Goal: Check status: Check status

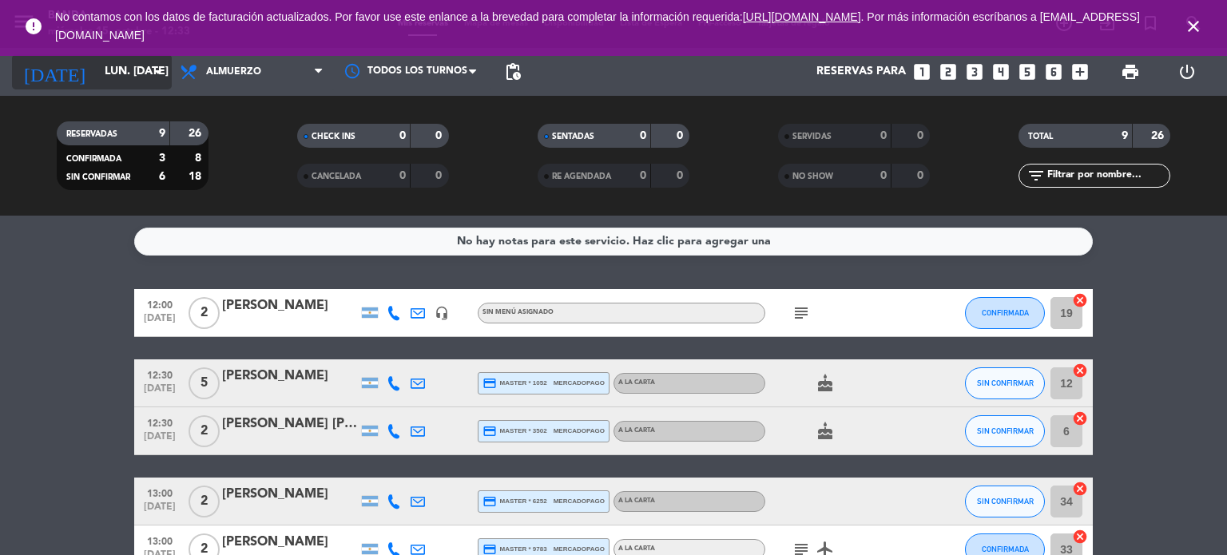
click at [134, 70] on input "lun. [DATE]" at bounding box center [173, 72] width 152 height 29
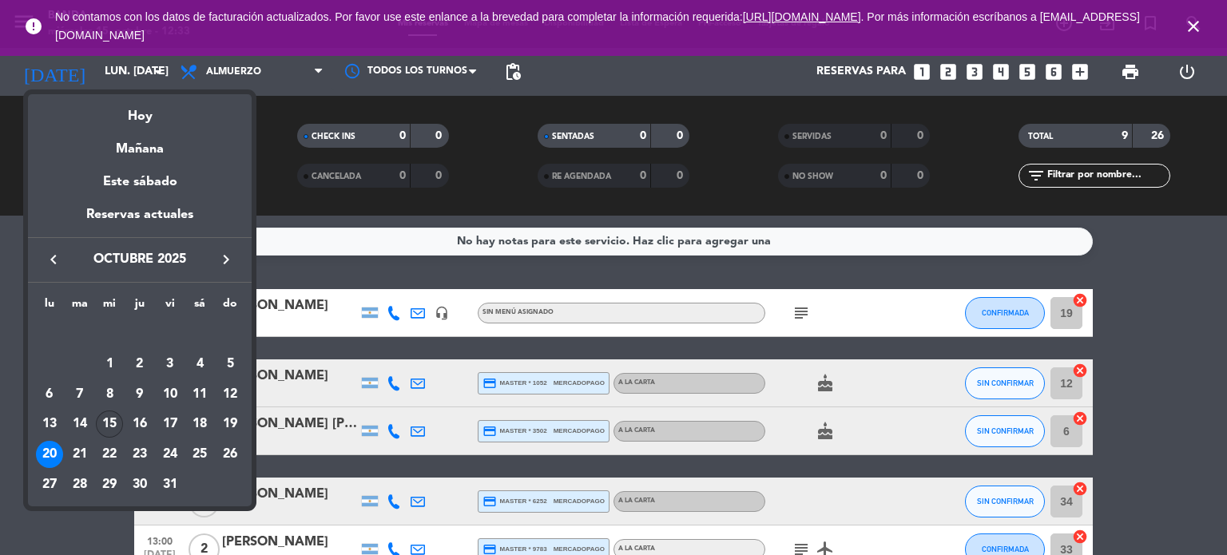
click at [105, 425] on div "15" at bounding box center [109, 424] width 27 height 27
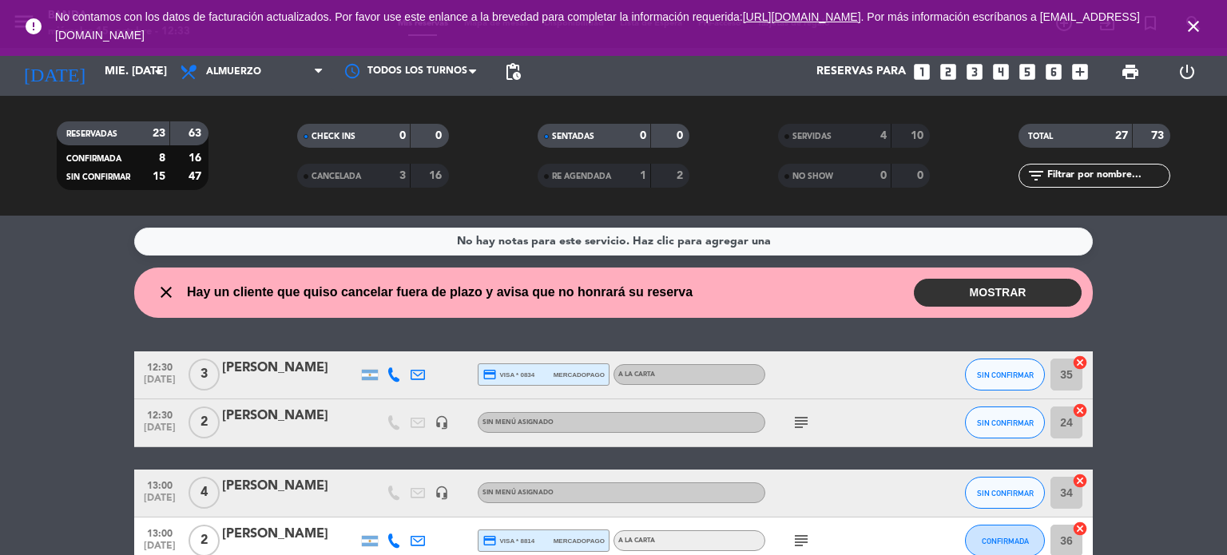
click at [1191, 26] on icon "close" at bounding box center [1193, 26] width 19 height 19
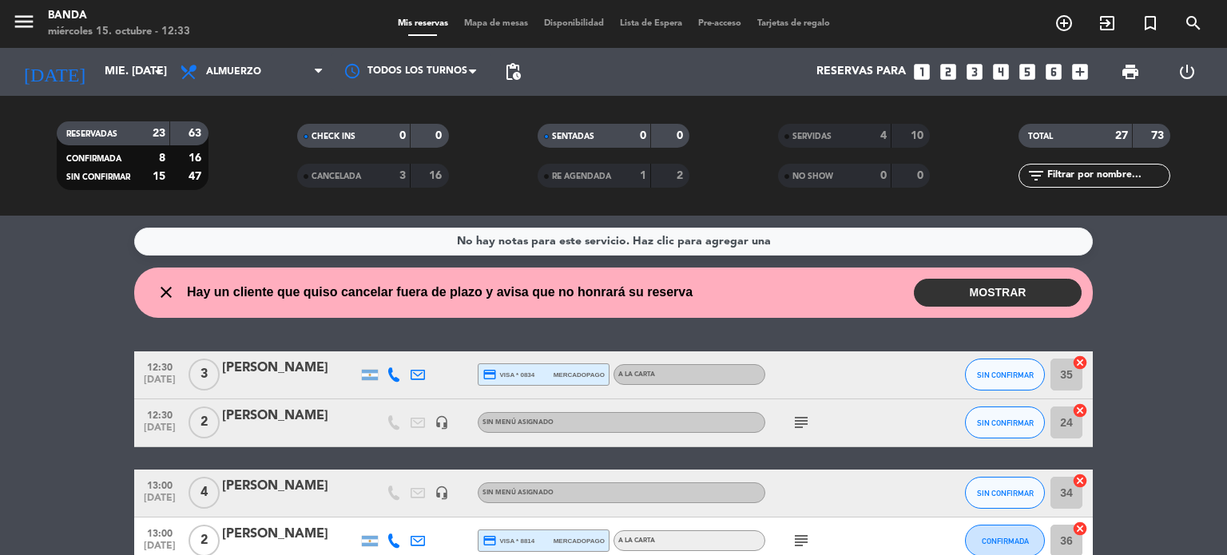
click at [999, 296] on button "MOSTRAR" at bounding box center [998, 293] width 168 height 28
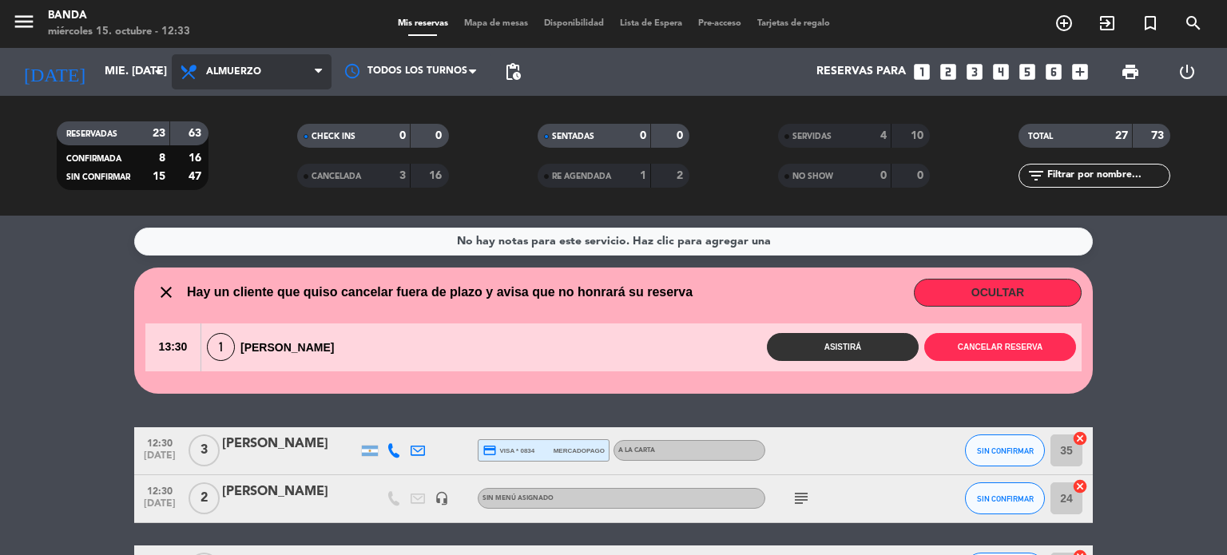
click at [233, 65] on span "Almuerzo" at bounding box center [252, 71] width 160 height 35
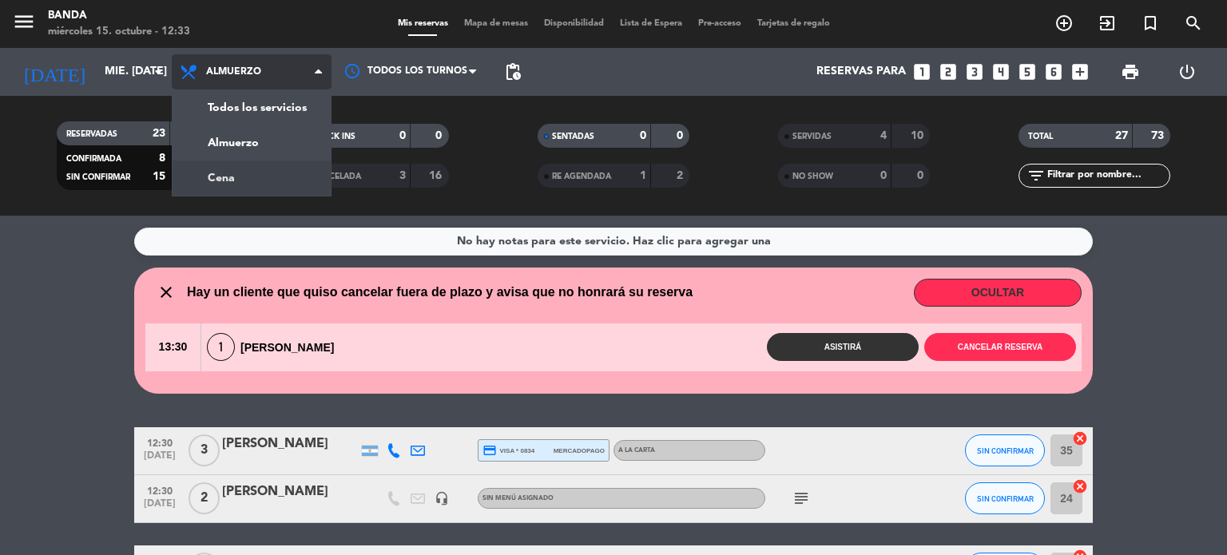
click at [229, 179] on div "menu Banda miércoles 15. octubre - 12:33 Mis reservas Mapa de mesas Disponibili…" at bounding box center [613, 108] width 1227 height 216
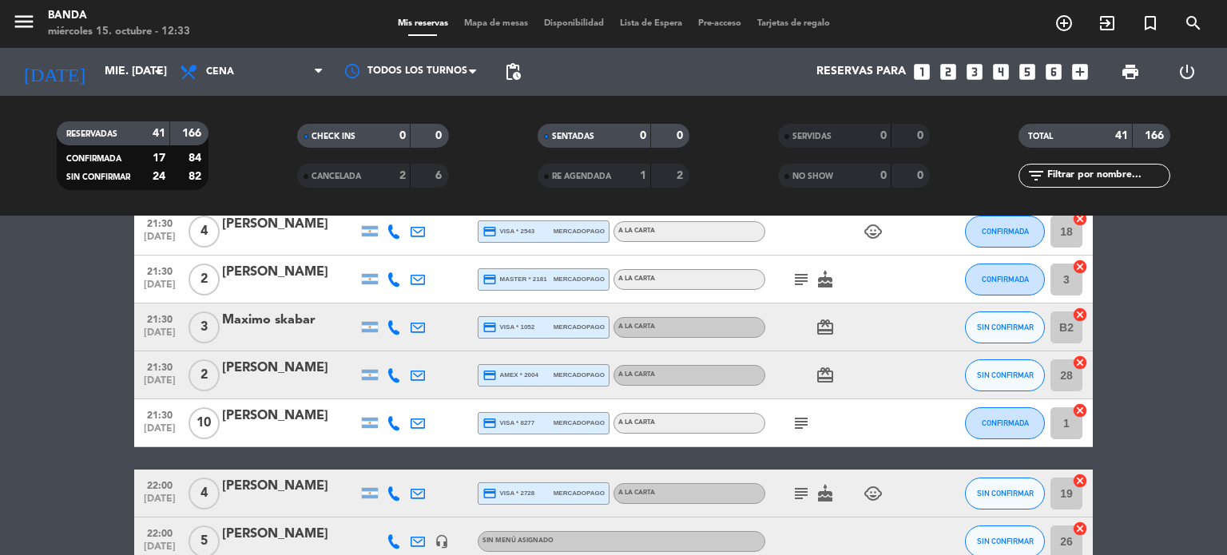
scroll to position [1648, 0]
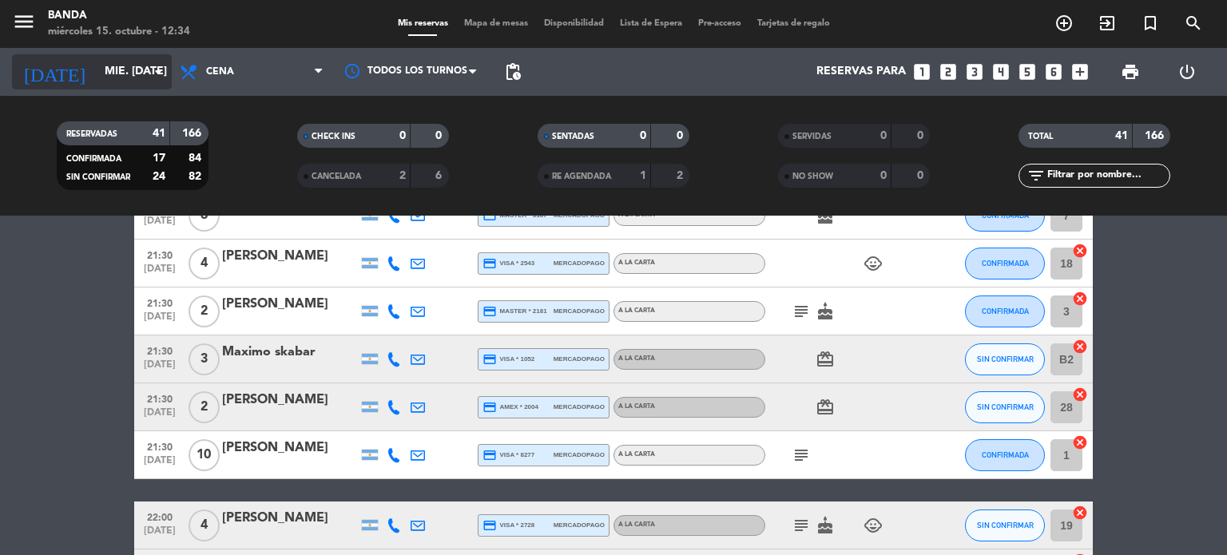
click at [116, 73] on input "mié. [DATE]" at bounding box center [173, 72] width 152 height 29
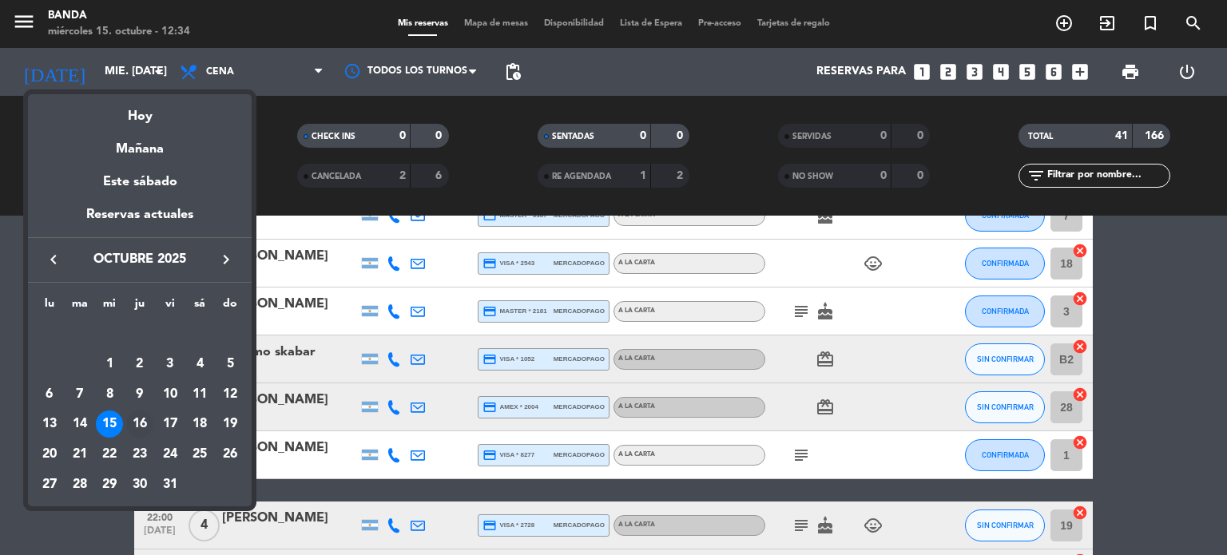
click at [137, 416] on div "16" at bounding box center [139, 424] width 27 height 27
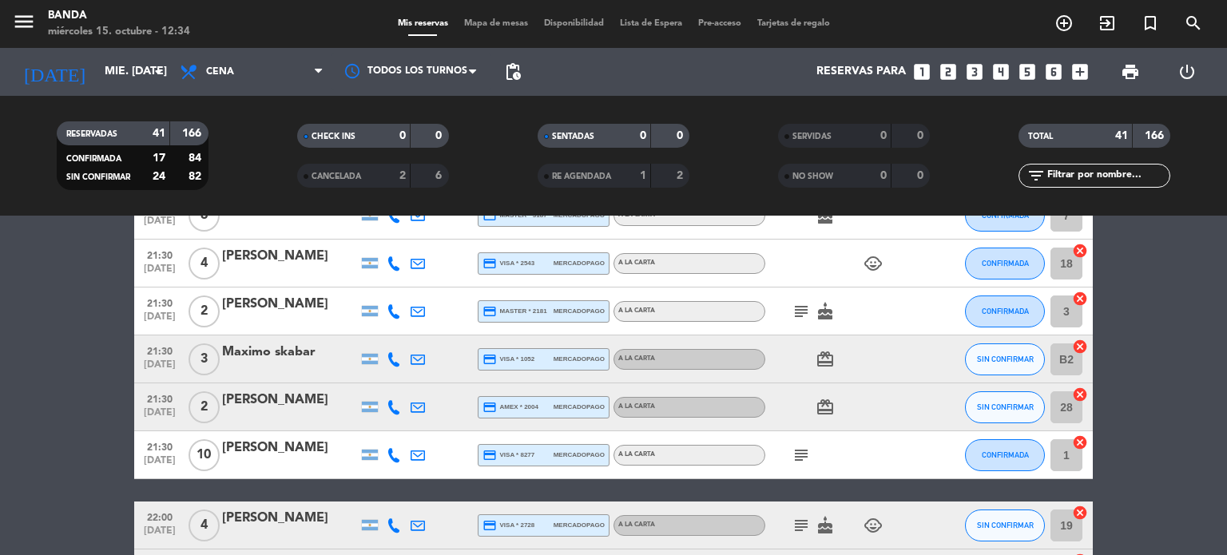
type input "[DEMOGRAPHIC_DATA] [DATE]"
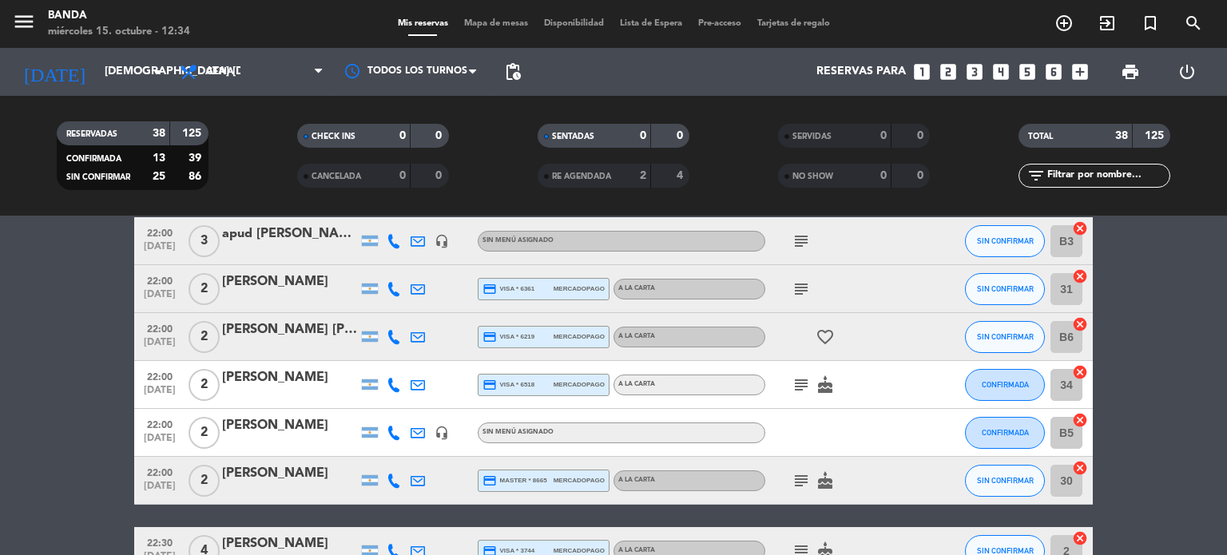
click at [211, 71] on span "Cena" at bounding box center [220, 71] width 28 height 11
